Goal: Task Accomplishment & Management: Use online tool/utility

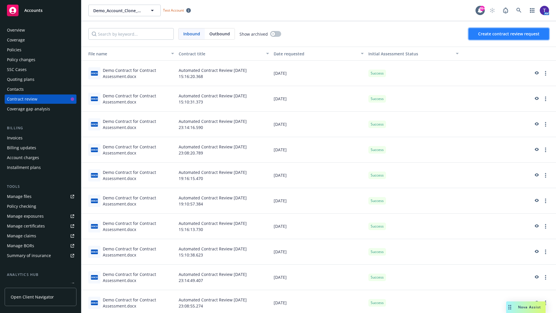
click at [509, 34] on span "Create contract review request" at bounding box center [508, 34] width 61 height 6
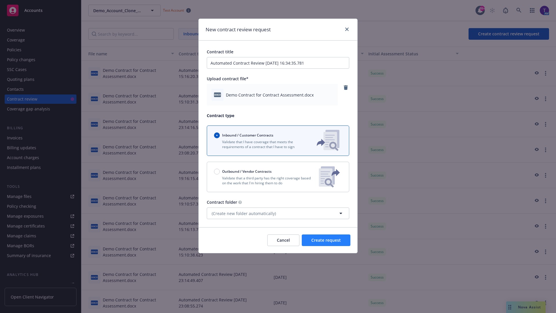
type input "Automated Contract Review 09-23-2025 16:34:35.781"
click at [326, 240] on span "Create request" at bounding box center [326, 240] width 30 height 6
